Goal: Information Seeking & Learning: Learn about a topic

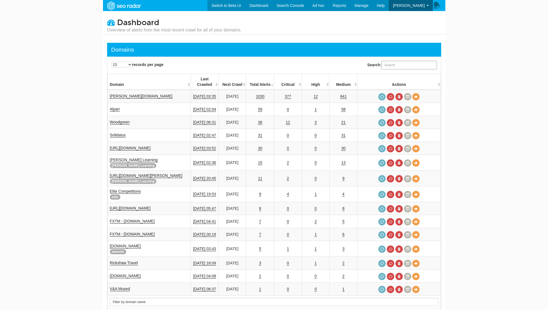
click at [424, 65] on input "Search:" at bounding box center [409, 65] width 55 height 8
click at [121, 133] on link "Solidatus" at bounding box center [118, 135] width 16 height 5
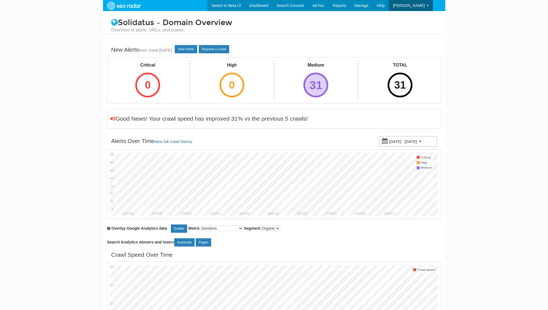
scroll to position [1, 0]
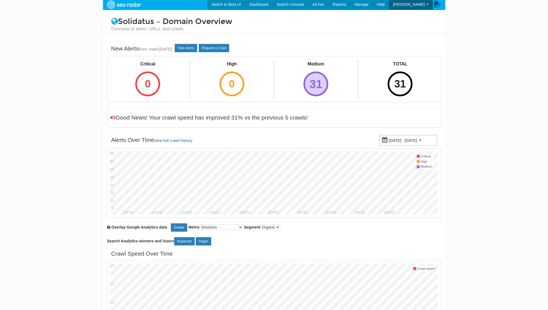
click at [324, 77] on div "31" at bounding box center [316, 84] width 25 height 25
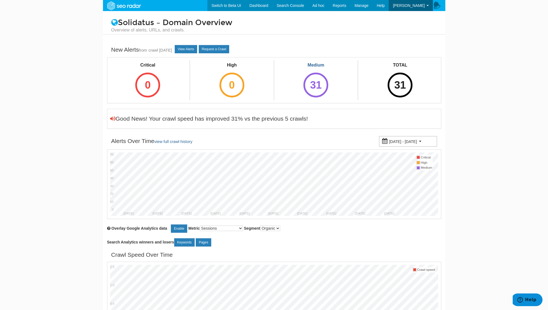
scroll to position [0, 0]
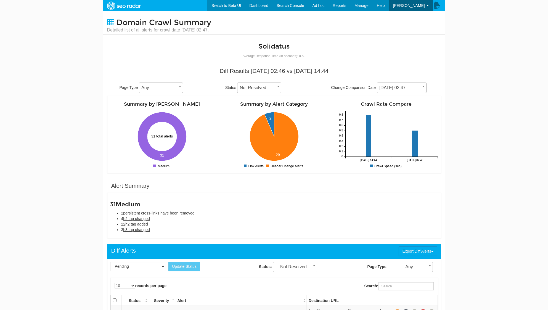
click at [196, 310] on link "H2 tag added" at bounding box center [188, 314] width 23 height 5
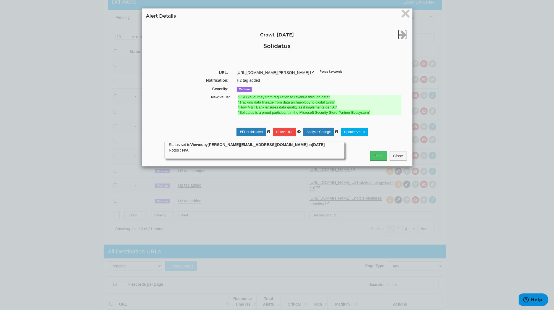
click at [398, 35] on icon at bounding box center [402, 35] width 9 height 10
click at [400, 35] on icon at bounding box center [402, 35] width 9 height 10
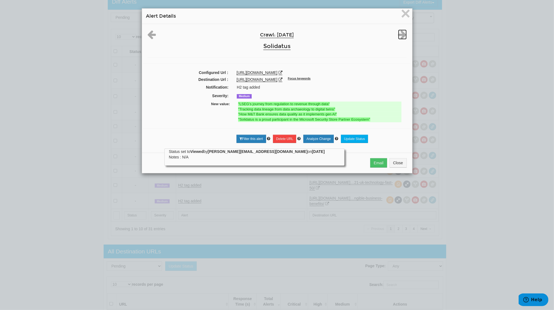
click at [400, 36] on icon at bounding box center [402, 35] width 9 height 10
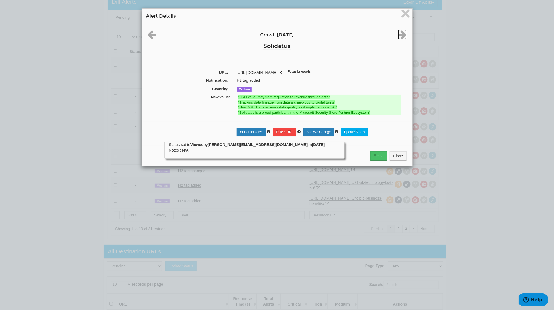
click at [400, 36] on icon at bounding box center [402, 35] width 9 height 10
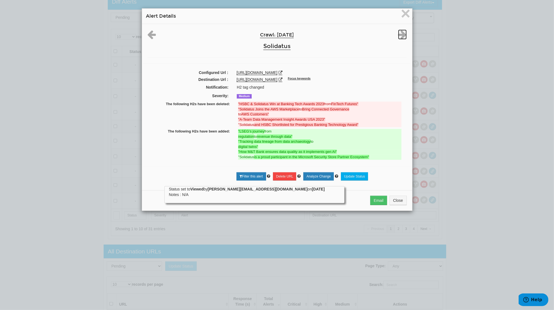
click at [401, 36] on icon at bounding box center [402, 35] width 9 height 10
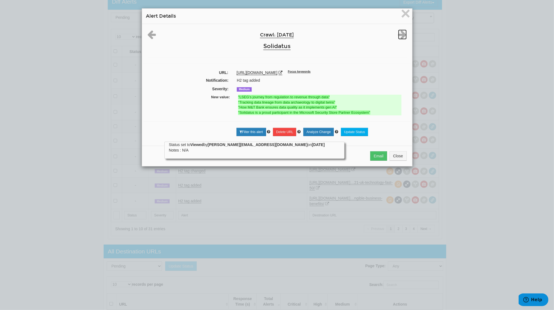
click at [401, 36] on icon at bounding box center [402, 35] width 9 height 10
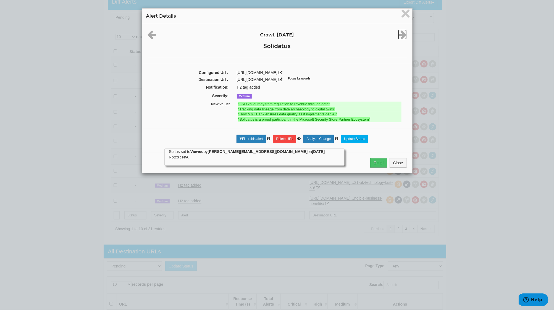
click at [401, 36] on icon at bounding box center [402, 35] width 9 height 10
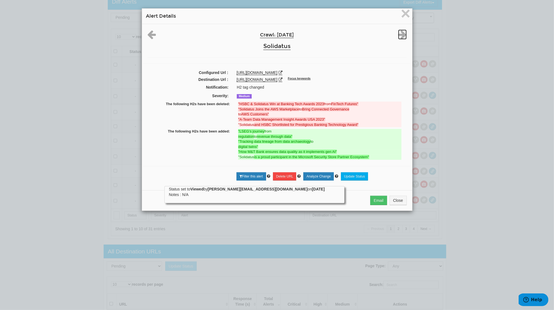
click at [401, 36] on icon at bounding box center [402, 35] width 9 height 10
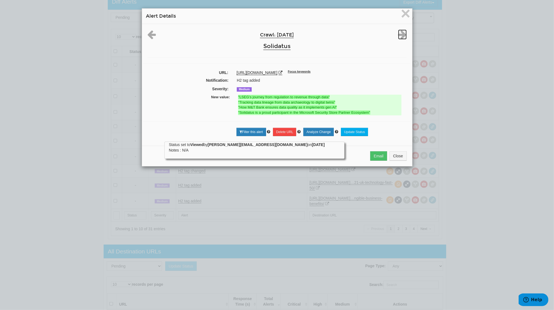
click at [401, 36] on icon at bounding box center [402, 35] width 9 height 10
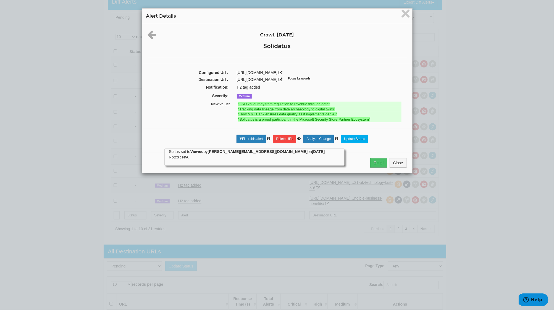
click at [401, 36] on div "Crawl: 10/06/2025 Solidatus" at bounding box center [276, 41] width 267 height 23
click at [405, 15] on span "×" at bounding box center [406, 13] width 10 height 19
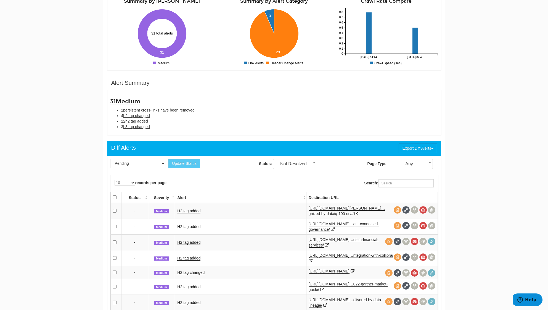
scroll to position [102, 0]
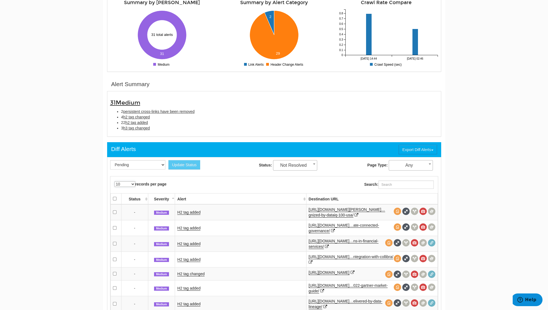
click at [133, 185] on select "10 25 50 100 500 1000" at bounding box center [125, 185] width 21 height 6
select select "1000"
click at [115, 182] on select "10 25 50 100 500 1000" at bounding box center [125, 185] width 21 height 6
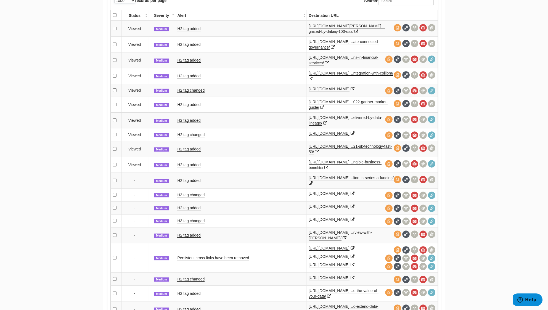
scroll to position [286, 0]
click at [193, 180] on link "H2 tag added" at bounding box center [188, 180] width 23 height 5
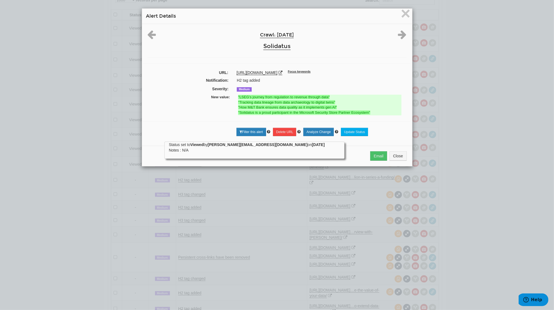
click at [395, 35] on div at bounding box center [399, 35] width 22 height 10
click at [400, 35] on icon at bounding box center [402, 35] width 9 height 10
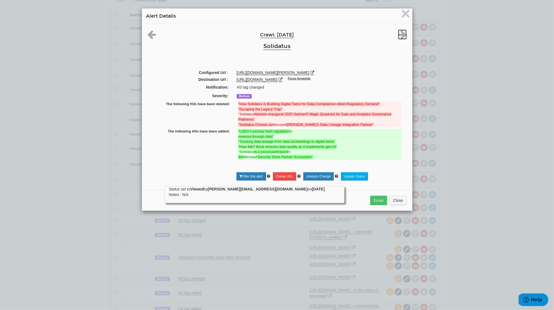
click at [400, 35] on icon at bounding box center [402, 35] width 9 height 10
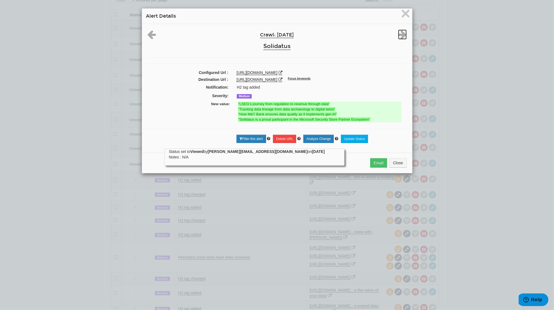
click at [400, 35] on icon at bounding box center [402, 35] width 9 height 10
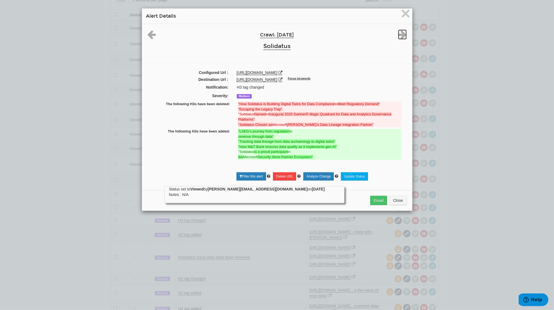
click at [400, 35] on icon at bounding box center [402, 35] width 9 height 10
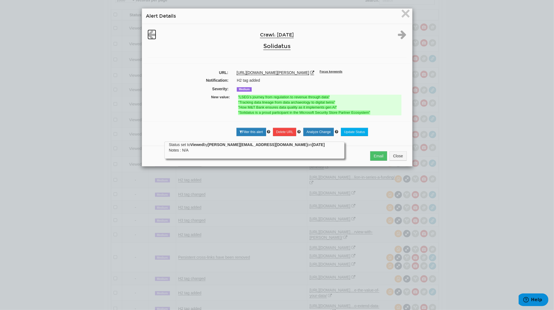
click at [148, 33] on icon at bounding box center [152, 35] width 9 height 10
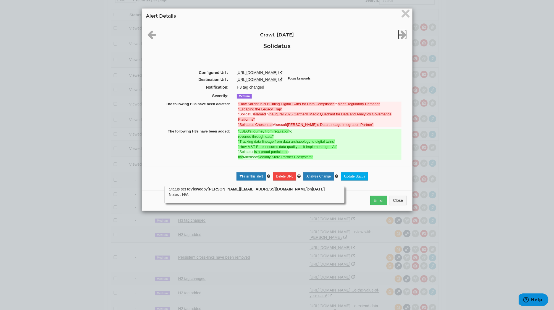
click at [401, 38] on icon at bounding box center [402, 35] width 9 height 10
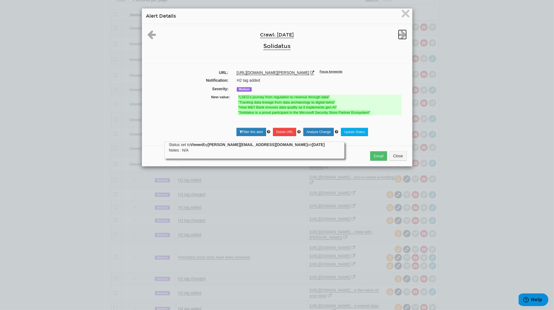
click at [401, 38] on icon at bounding box center [402, 35] width 9 height 10
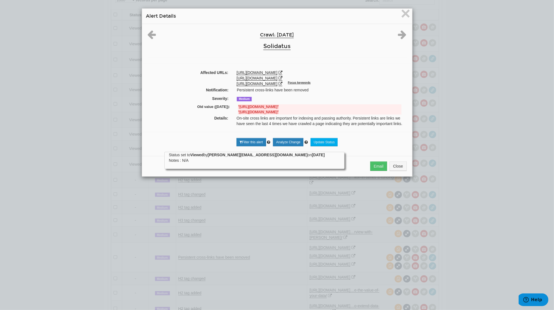
drag, startPoint x: 319, startPoint y: 105, endPoint x: 335, endPoint y: 105, distance: 15.8
click at [279, 105] on strong ""https://www.solidatus.com/news/solidatus-named-in-inaugural-2025-gartner-magic…" at bounding box center [258, 107] width 40 height 4
copy strong "-inaugural"
click at [293, 80] on div "https://www.solidatus.com/news/ https://www.solidatus.com/news/ https://www.sol…" at bounding box center [322, 78] width 170 height 17
click at [282, 83] on icon at bounding box center [281, 84] width 4 height 4
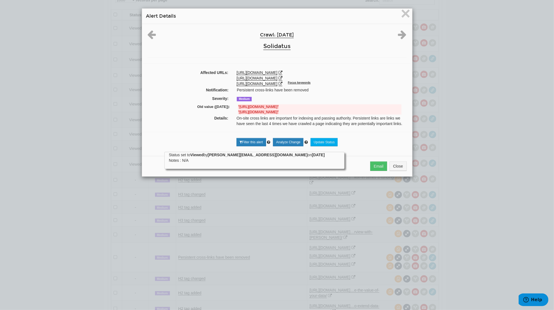
drag, startPoint x: 321, startPoint y: 117, endPoint x: 336, endPoint y: 117, distance: 14.9
click at [279, 114] on strong ""https://www.solidatus.com/news/solidatus-chosen-as-microsoft-purviews-data-lin…" at bounding box center [258, 112] width 40 height 4
copy strong "microsoft"
click at [398, 33] on icon at bounding box center [402, 35] width 9 height 10
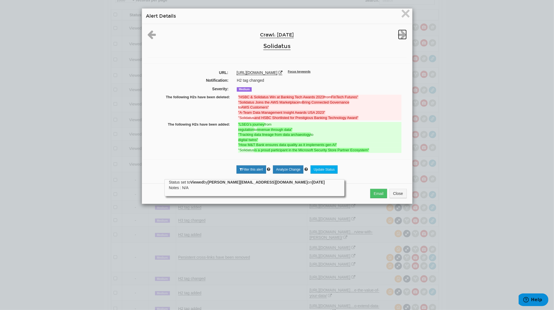
click at [400, 33] on icon at bounding box center [402, 35] width 9 height 10
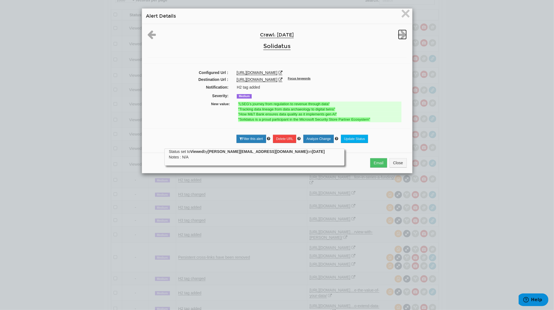
click at [400, 33] on icon at bounding box center [402, 35] width 9 height 10
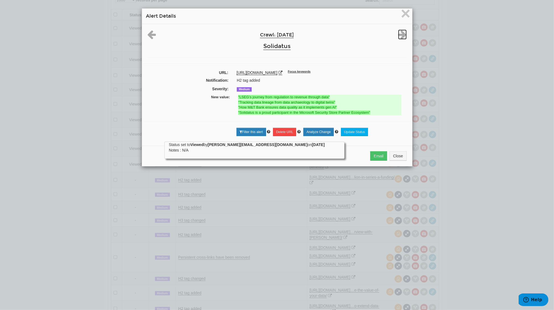
click at [400, 33] on icon at bounding box center [402, 35] width 9 height 10
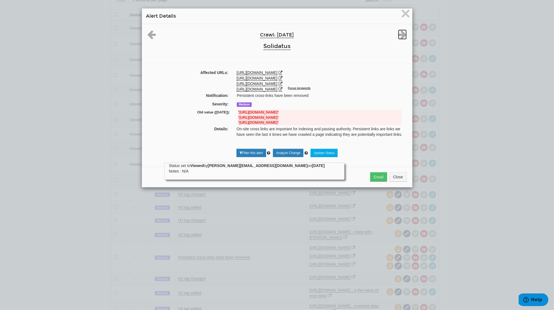
click at [400, 33] on icon at bounding box center [402, 35] width 9 height 10
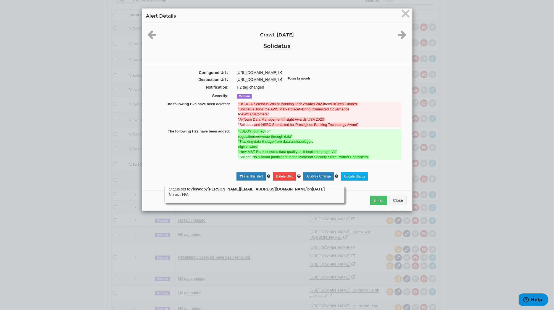
click at [154, 34] on div at bounding box center [154, 35] width 22 height 10
click at [149, 34] on icon at bounding box center [152, 35] width 9 height 10
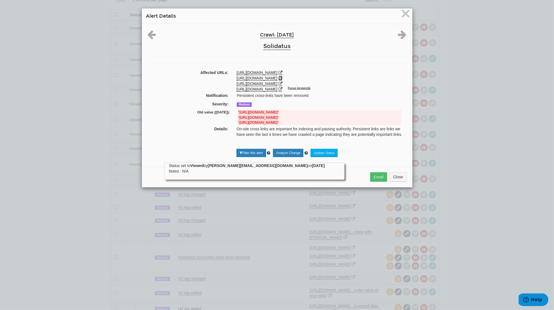
click at [282, 76] on icon at bounding box center [281, 78] width 4 height 4
click at [398, 34] on icon at bounding box center [402, 35] width 9 height 10
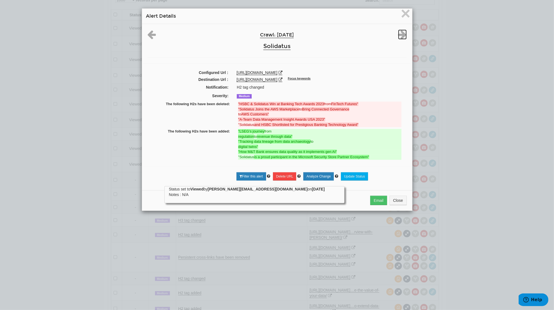
click at [398, 34] on icon at bounding box center [402, 35] width 9 height 10
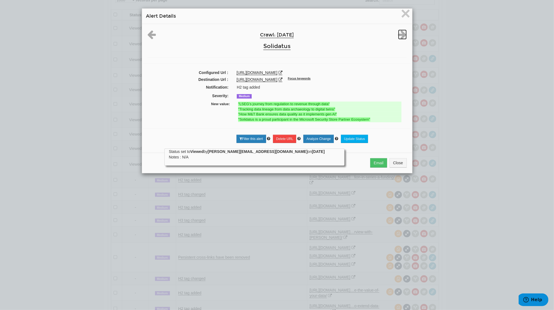
click at [398, 34] on icon at bounding box center [402, 35] width 9 height 10
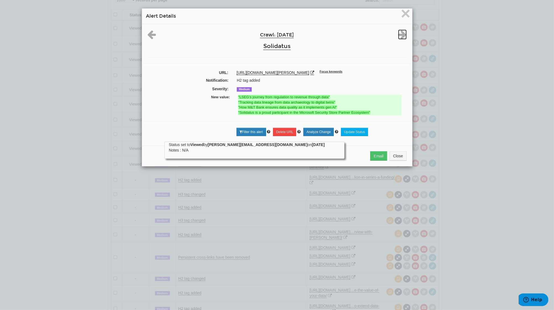
click at [398, 34] on icon at bounding box center [402, 35] width 9 height 10
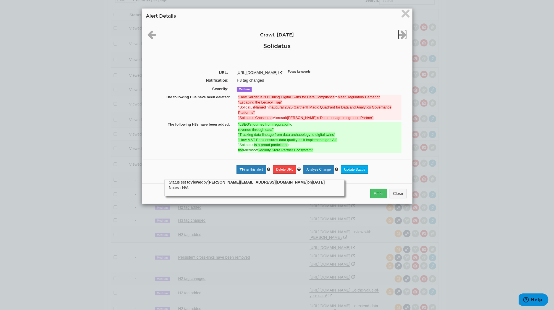
click at [398, 34] on icon at bounding box center [402, 35] width 9 height 10
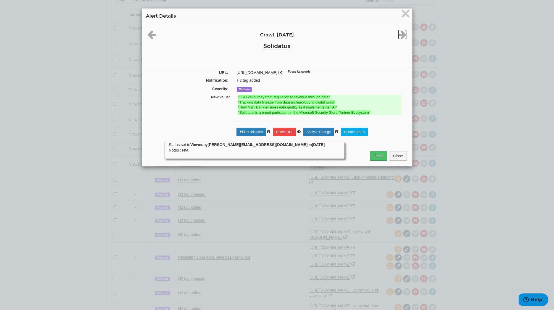
click at [398, 34] on icon at bounding box center [402, 35] width 9 height 10
click at [402, 14] on span "×" at bounding box center [406, 13] width 10 height 19
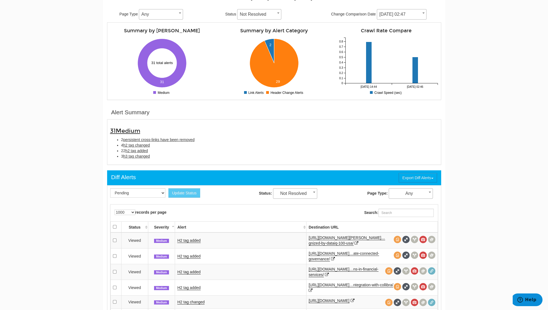
scroll to position [0, 0]
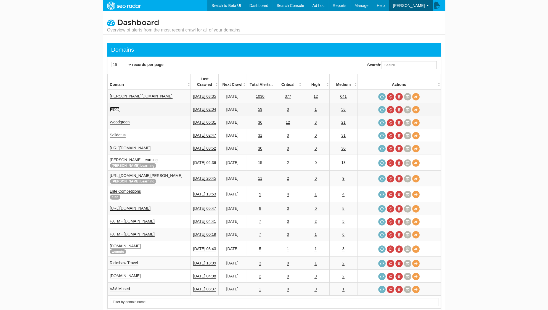
click at [114, 107] on link "Alpari" at bounding box center [115, 109] width 10 height 5
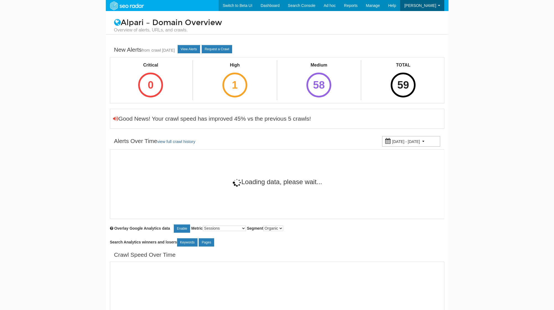
select select "1000"
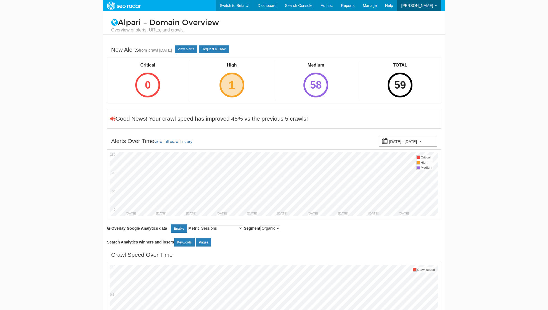
scroll to position [22, 0]
click at [237, 86] on div "1" at bounding box center [232, 85] width 25 height 25
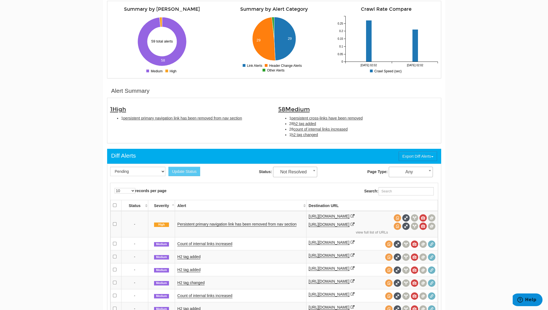
scroll to position [111, 0]
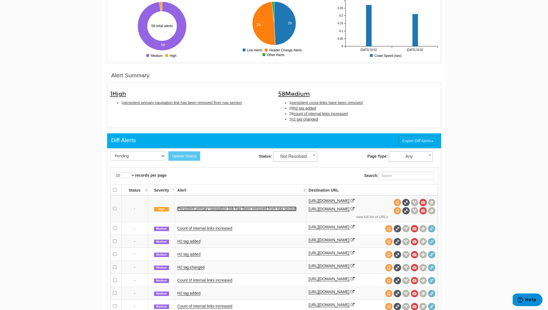
click at [222, 207] on link "Persistent primary navigation link has been removed from nav section" at bounding box center [236, 209] width 119 height 5
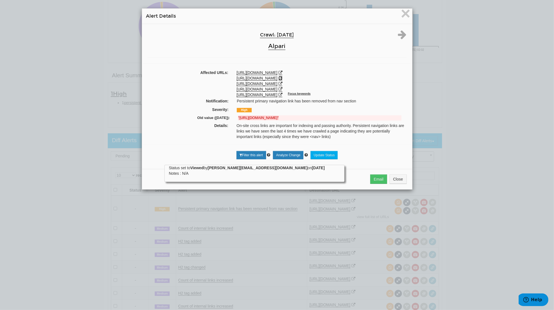
click at [279, 77] on icon at bounding box center [281, 78] width 4 height 4
click at [282, 72] on icon at bounding box center [281, 73] width 4 height 4
drag, startPoint x: 237, startPoint y: 118, endPoint x: 301, endPoint y: 118, distance: 64.4
click at [279, 118] on strong ""[URL][DOMAIN_NAME]"" at bounding box center [258, 118] width 40 height 4
copy strong "[URL][DOMAIN_NAME]"
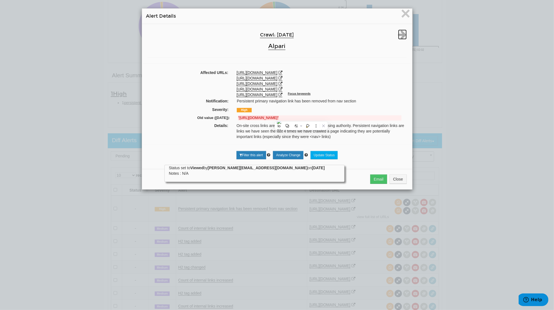
click at [401, 35] on icon at bounding box center [402, 35] width 9 height 10
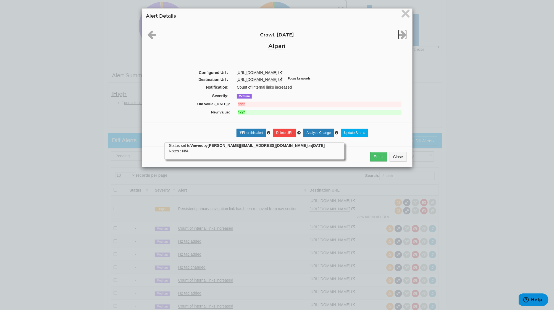
click at [401, 34] on icon at bounding box center [402, 35] width 9 height 10
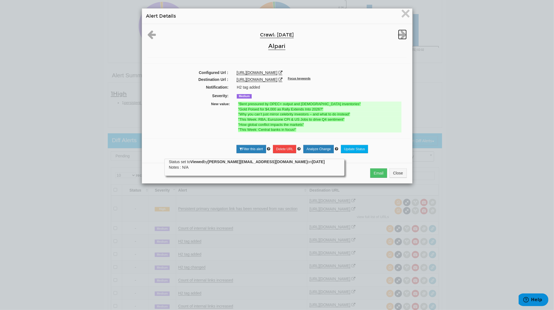
click at [401, 34] on icon at bounding box center [402, 35] width 9 height 10
click at [405, 11] on span "×" at bounding box center [406, 13] width 10 height 19
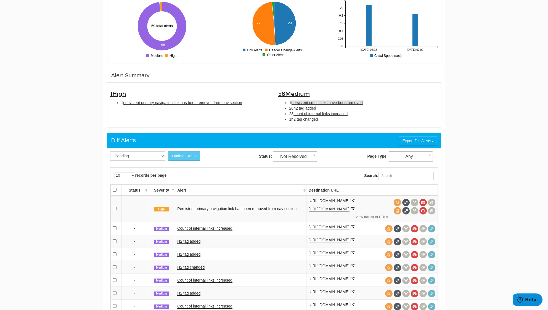
click at [321, 101] on span "persistent cross-links have been removed" at bounding box center [327, 103] width 71 height 4
type input "persistent cross-links have been removed"
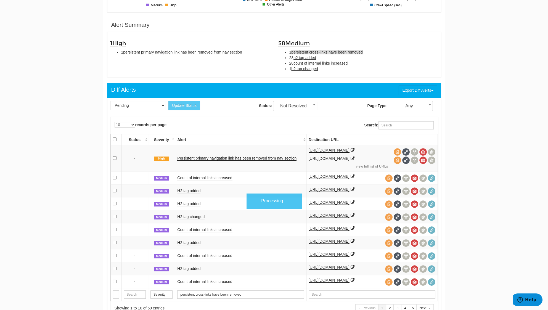
scroll to position [179, 0]
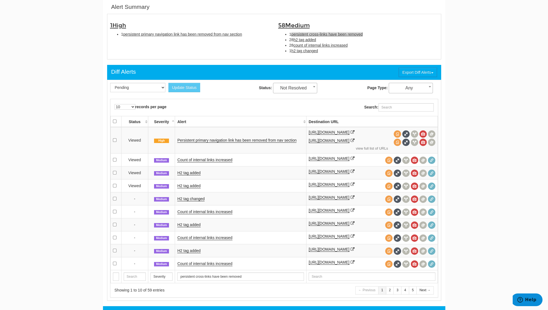
click at [304, 33] on span "persistent cross-links have been removed" at bounding box center [327, 34] width 71 height 4
click at [171, 35] on span "persistent primary navigation link has been removed from nav section" at bounding box center [182, 34] width 119 height 4
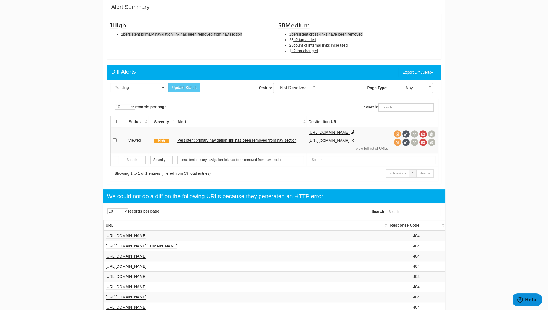
click at [312, 35] on span "persistent cross-links have been removed" at bounding box center [327, 34] width 71 height 4
type input "persistent cross-links have been removed"
click at [217, 142] on link "Persistent cross-links have been removed" at bounding box center [213, 140] width 72 height 5
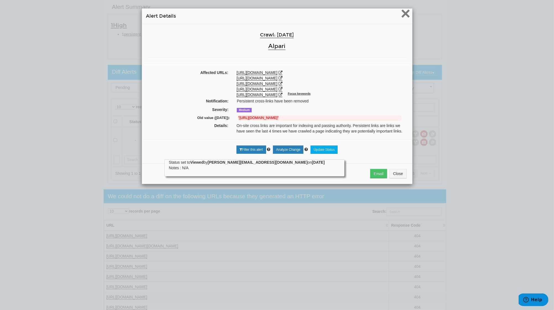
click at [403, 15] on span "×" at bounding box center [406, 13] width 10 height 19
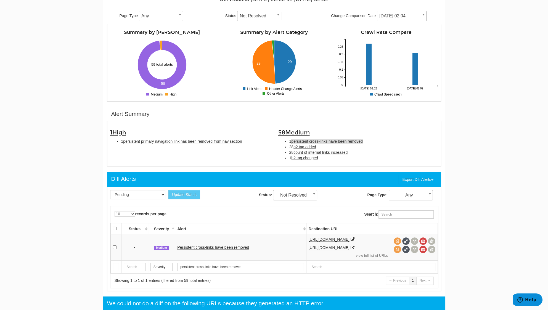
scroll to position [73, 0]
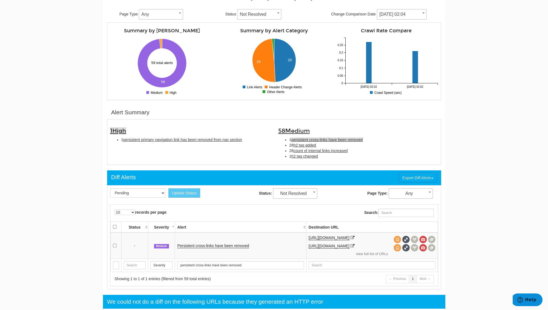
click at [121, 130] on span "High" at bounding box center [119, 130] width 14 height 7
type input "High"
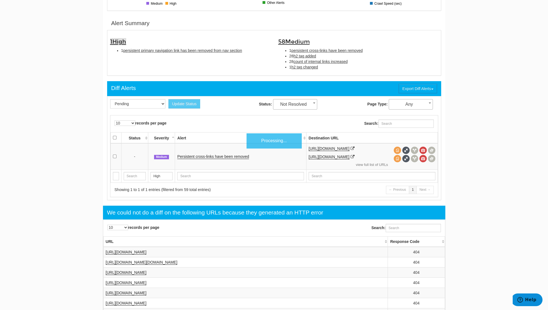
scroll to position [179, 0]
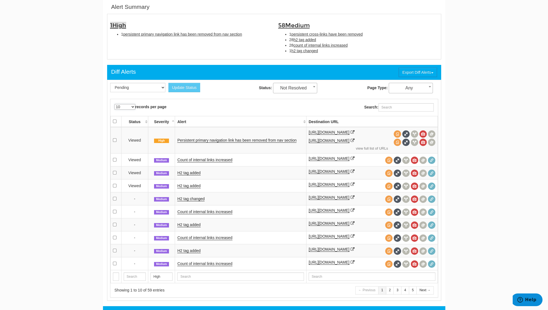
click at [128, 108] on select "10 25 50 100 500 1000" at bounding box center [125, 107] width 21 height 6
click at [128, 105] on select "10 25 50 100 500 1000" at bounding box center [125, 107] width 21 height 6
click at [128, 108] on select "10 25 50 100 500 1000" at bounding box center [125, 107] width 21 height 6
select select "1000"
click at [115, 104] on select "10 25 50 100 500 1000" at bounding box center [125, 107] width 21 height 6
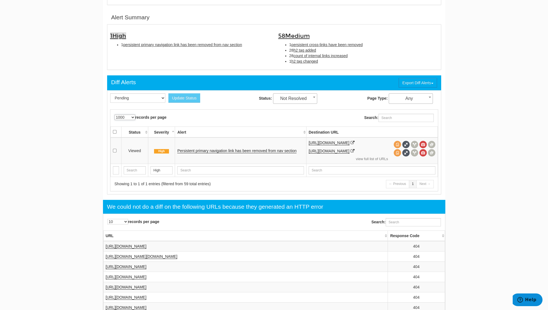
scroll to position [142, 0]
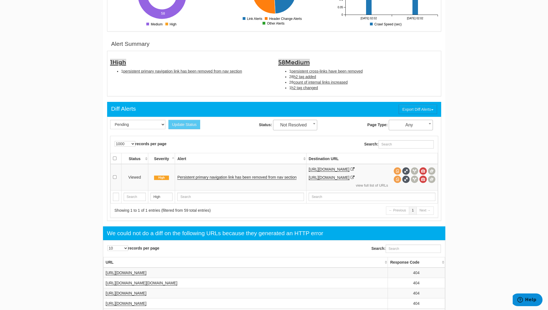
click at [290, 61] on span "Medium" at bounding box center [297, 62] width 25 height 7
type input "Medium"
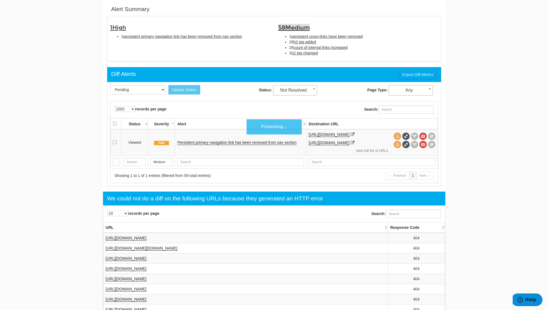
scroll to position [179, 0]
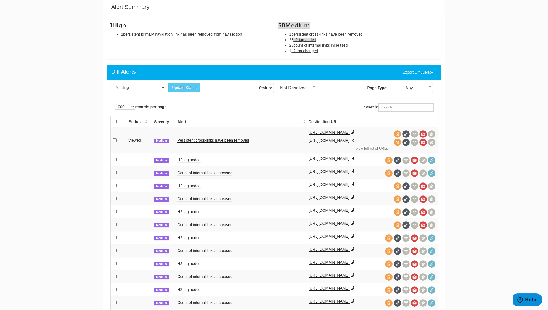
click at [305, 40] on span "h2 tag added" at bounding box center [305, 40] width 23 height 4
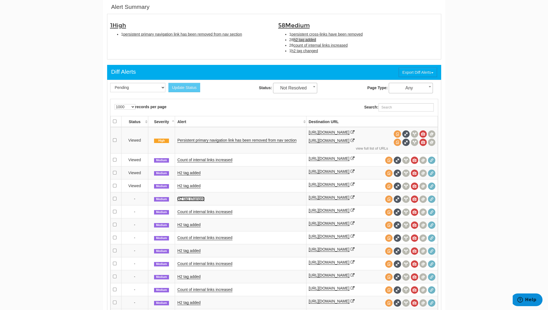
click at [192, 199] on link "H2 tag changed" at bounding box center [190, 199] width 27 height 5
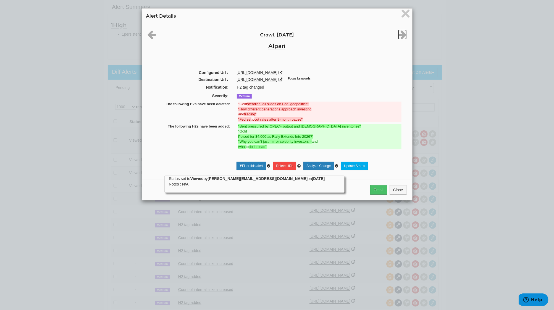
click at [400, 32] on icon at bounding box center [402, 35] width 9 height 10
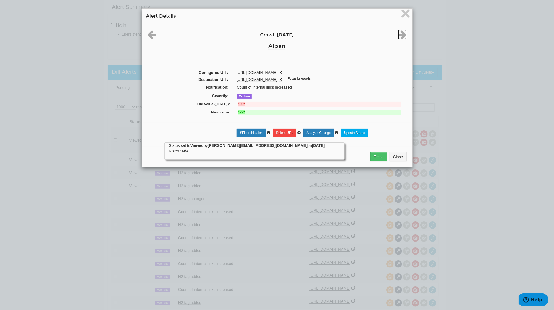
click at [400, 32] on icon at bounding box center [402, 35] width 9 height 10
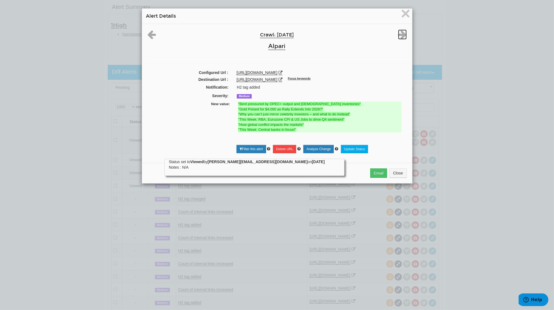
click at [400, 32] on icon at bounding box center [402, 35] width 9 height 10
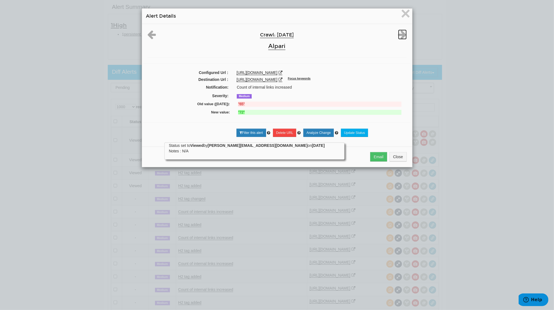
click at [400, 32] on icon at bounding box center [402, 35] width 9 height 10
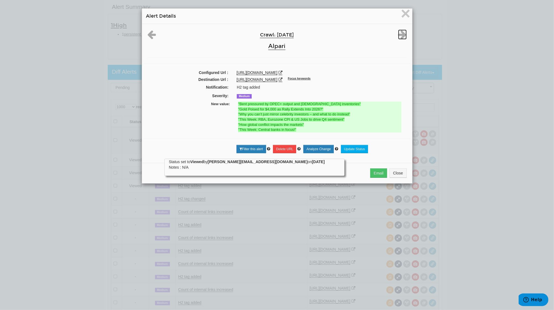
click at [400, 32] on icon at bounding box center [402, 35] width 9 height 10
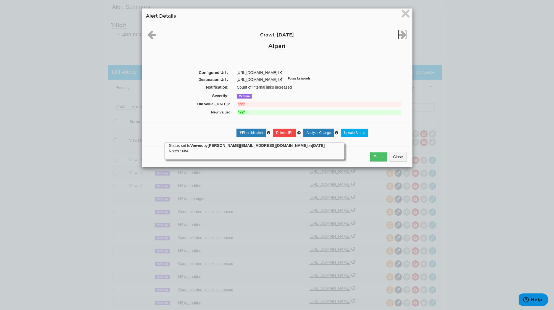
click at [400, 32] on icon at bounding box center [402, 35] width 9 height 10
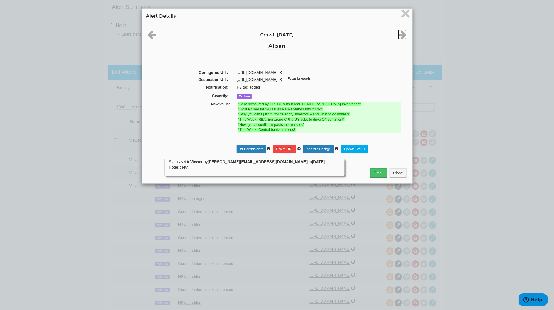
click at [400, 32] on icon at bounding box center [402, 35] width 9 height 10
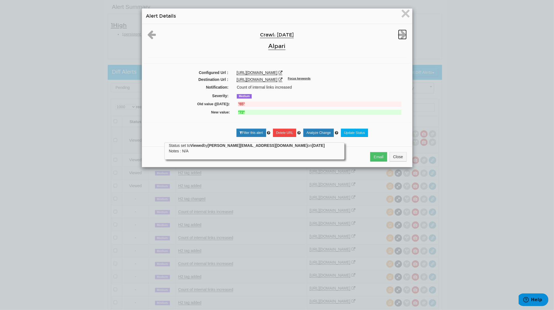
click at [400, 32] on icon at bounding box center [402, 35] width 9 height 10
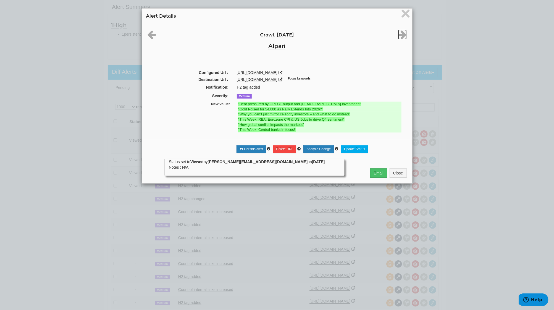
click at [400, 32] on icon at bounding box center [402, 35] width 9 height 10
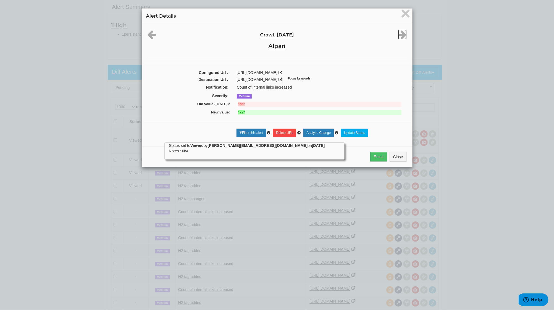
click at [400, 32] on icon at bounding box center [402, 35] width 9 height 10
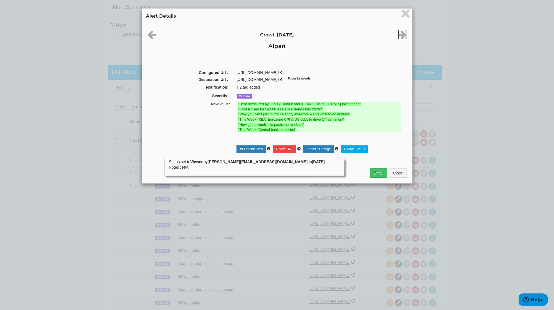
click at [400, 32] on icon at bounding box center [402, 35] width 9 height 10
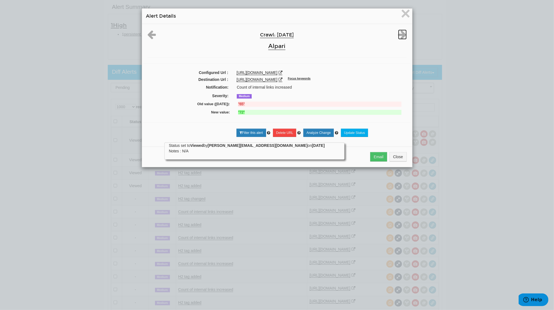
click at [400, 32] on icon at bounding box center [402, 35] width 9 height 10
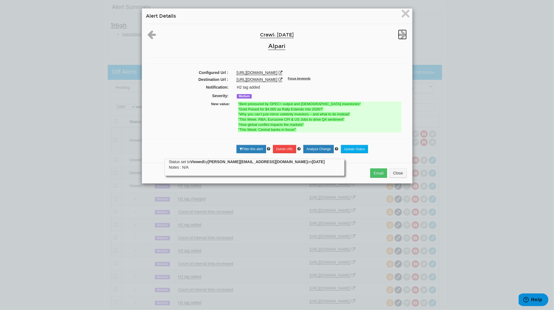
click at [400, 32] on icon at bounding box center [402, 35] width 9 height 10
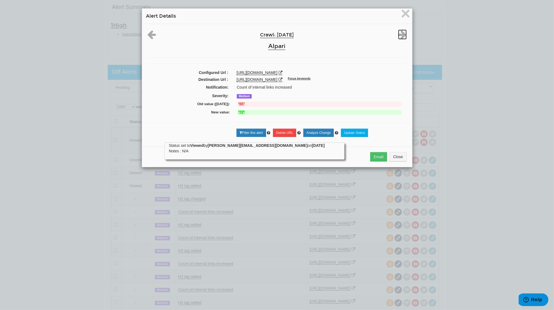
click at [400, 32] on icon at bounding box center [402, 35] width 9 height 10
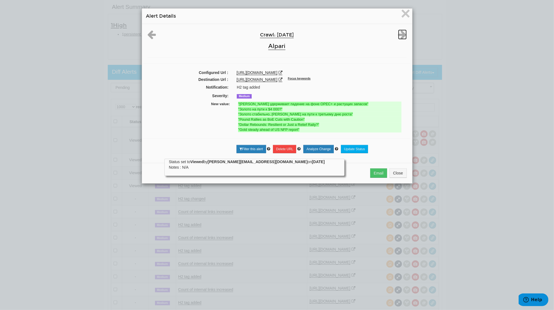
click at [400, 32] on icon at bounding box center [402, 35] width 9 height 10
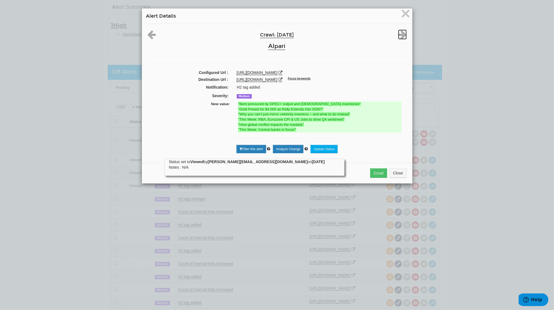
click at [400, 32] on icon at bounding box center [402, 35] width 9 height 10
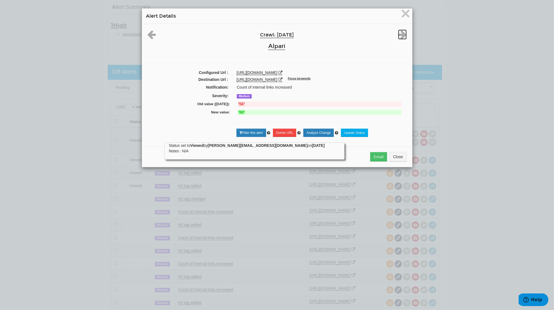
click at [400, 32] on icon at bounding box center [402, 35] width 9 height 10
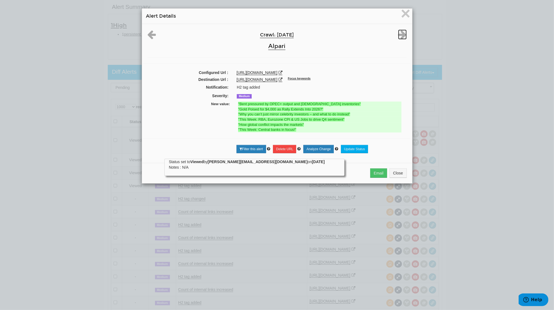
click at [400, 32] on icon at bounding box center [402, 35] width 9 height 10
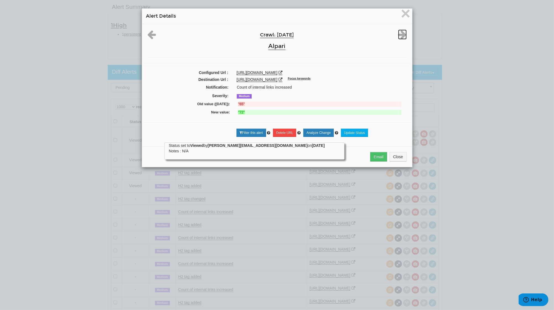
click at [400, 32] on icon at bounding box center [402, 35] width 9 height 10
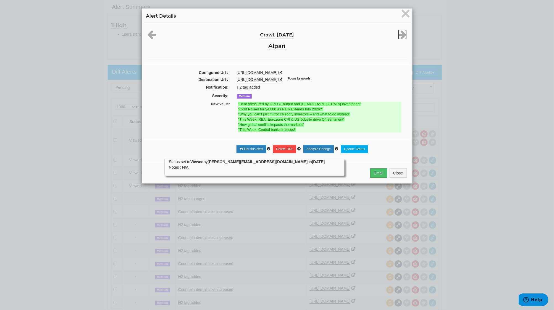
click at [400, 32] on icon at bounding box center [402, 35] width 9 height 10
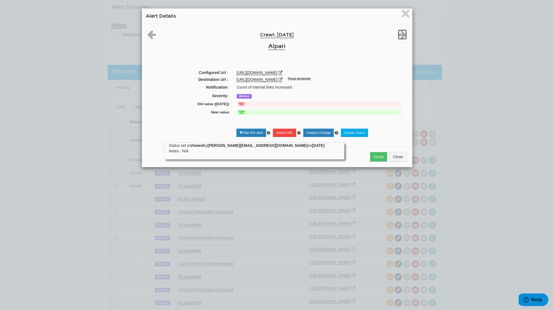
click at [400, 32] on icon at bounding box center [402, 35] width 9 height 10
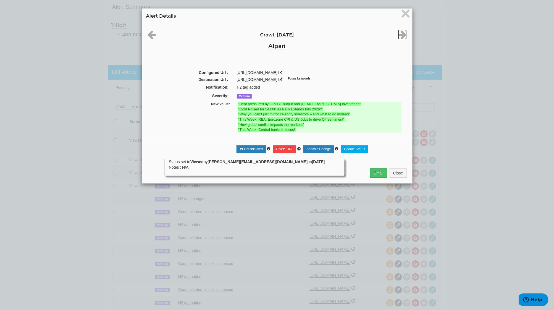
click at [400, 32] on icon at bounding box center [402, 35] width 9 height 10
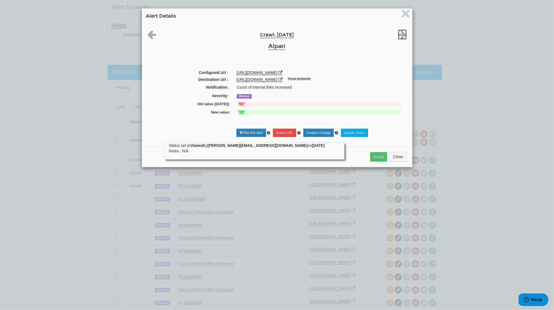
click at [400, 32] on icon at bounding box center [402, 35] width 9 height 10
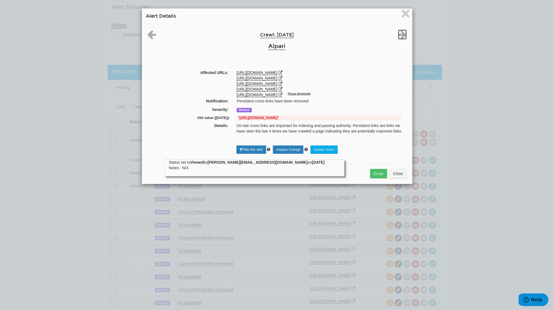
click at [400, 32] on icon at bounding box center [402, 35] width 9 height 10
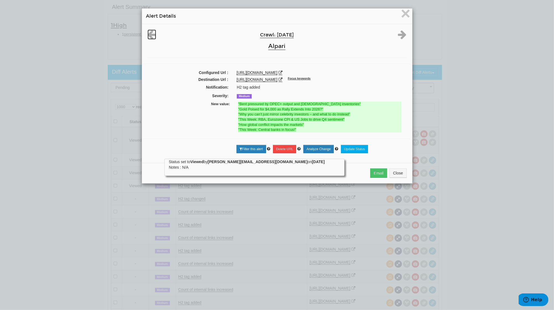
click at [148, 35] on icon at bounding box center [152, 35] width 9 height 10
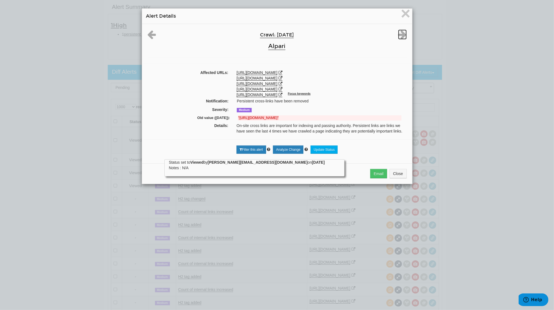
click at [399, 36] on icon at bounding box center [402, 35] width 9 height 10
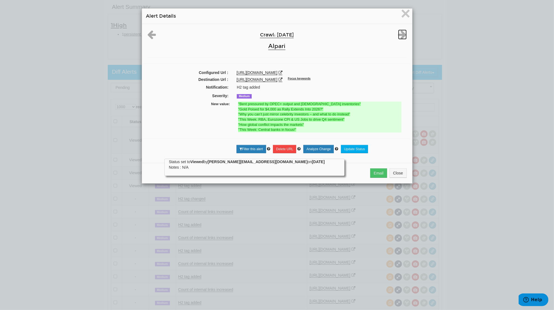
click at [400, 32] on icon at bounding box center [402, 35] width 9 height 10
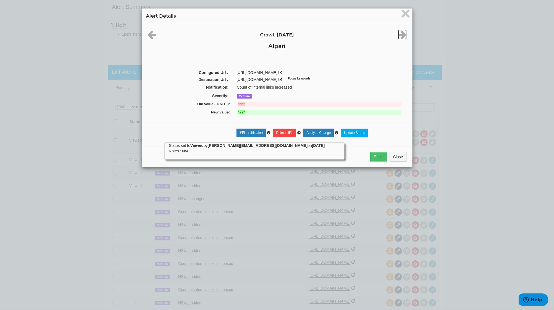
click at [400, 32] on icon at bounding box center [402, 35] width 9 height 10
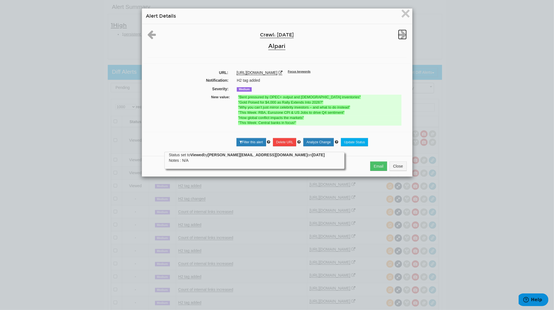
click at [400, 32] on icon at bounding box center [402, 35] width 9 height 10
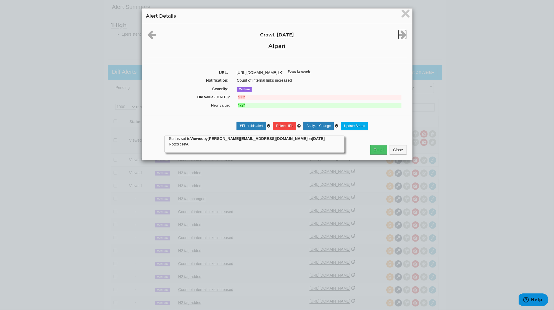
click at [400, 32] on icon at bounding box center [402, 35] width 9 height 10
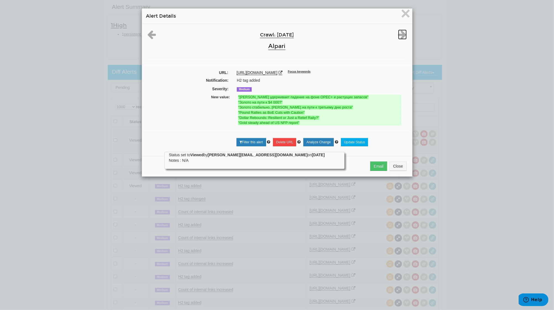
click at [400, 32] on icon at bounding box center [402, 35] width 9 height 10
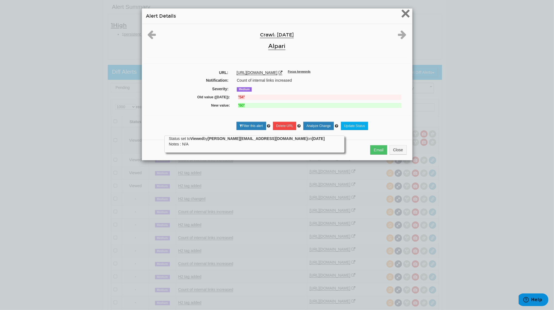
click at [401, 11] on span "×" at bounding box center [406, 13] width 10 height 19
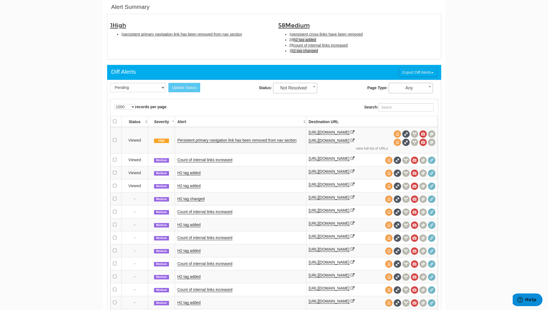
click at [314, 51] on span "h2 tag changed" at bounding box center [305, 51] width 27 height 4
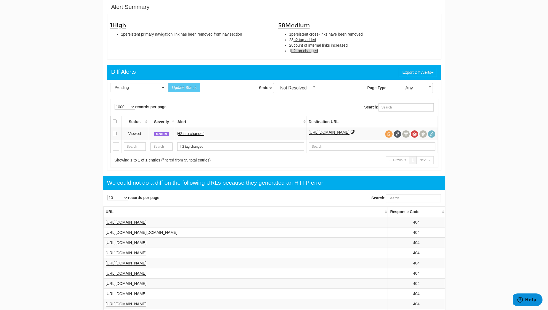
click at [199, 135] on link "H2 tag changed" at bounding box center [190, 134] width 27 height 5
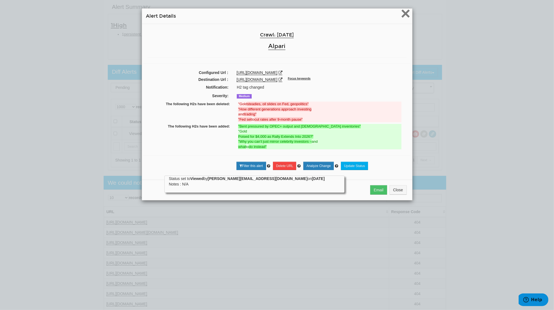
click at [401, 15] on span "×" at bounding box center [406, 13] width 10 height 19
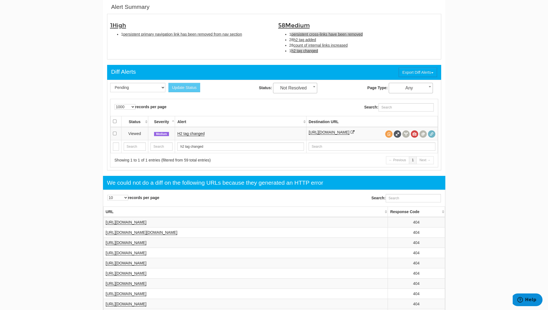
click at [345, 32] on span "persistent cross-links have been removed" at bounding box center [327, 34] width 71 height 4
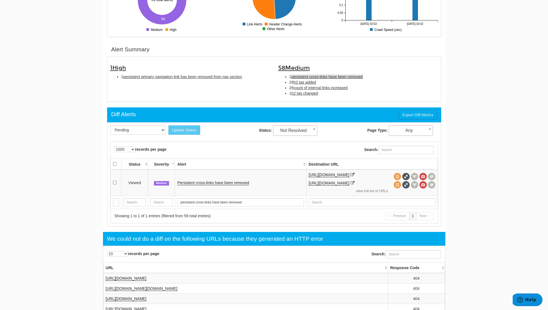
scroll to position [69, 0]
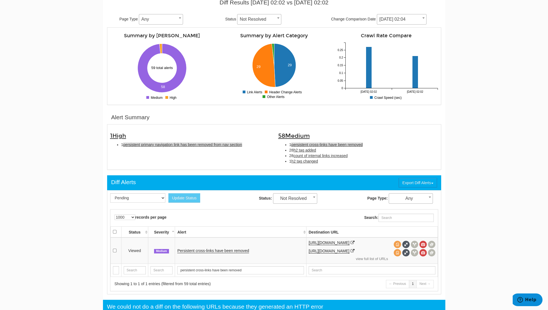
click at [223, 146] on span "persistent primary navigation link has been removed from nav section" at bounding box center [182, 145] width 119 height 4
type input "persistent primary navigation link has been removed from nav section"
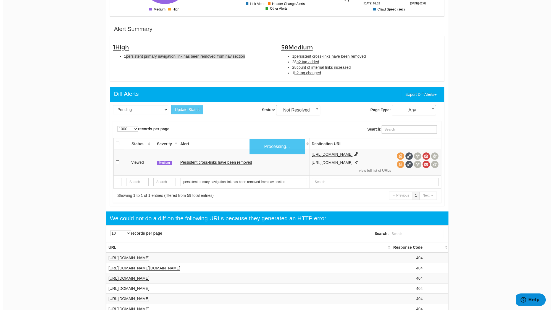
scroll to position [179, 0]
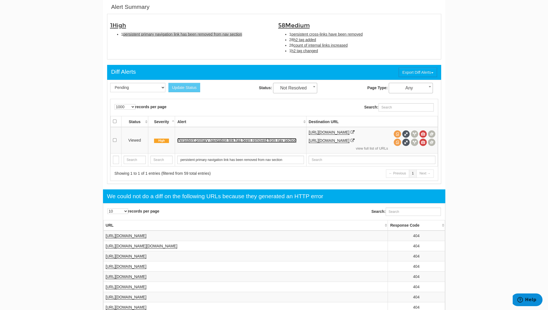
click at [228, 141] on link "Persistent primary navigation link has been removed from nav section" at bounding box center [236, 140] width 119 height 5
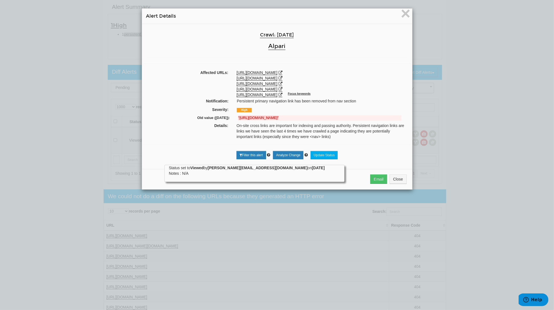
drag, startPoint x: 237, startPoint y: 117, endPoint x: 301, endPoint y: 118, distance: 64.1
click at [279, 118] on strong ""[URL][DOMAIN_NAME]"" at bounding box center [258, 118] width 40 height 4
copy strong "[URL][DOMAIN_NAME]"
